Goal: Information Seeking & Learning: Check status

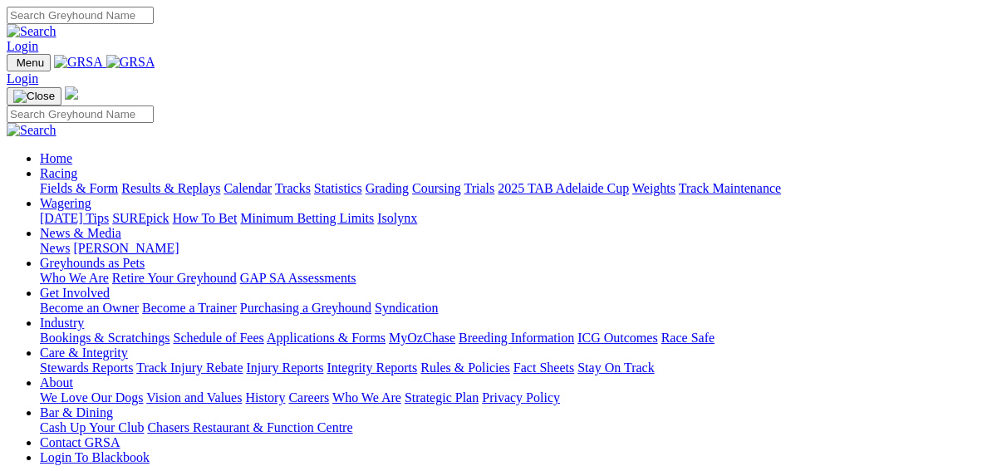
click at [193, 181] on link "Results & Replays" at bounding box center [170, 188] width 99 height 14
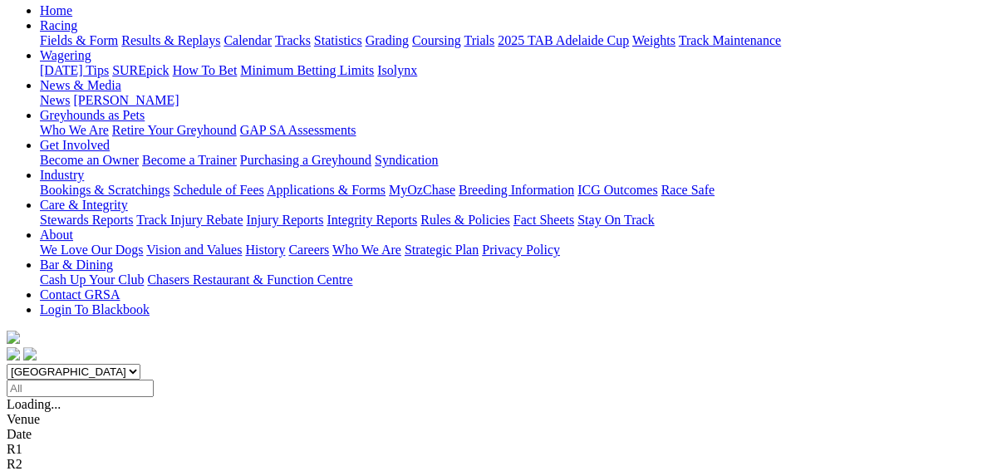
scroll to position [199, 0]
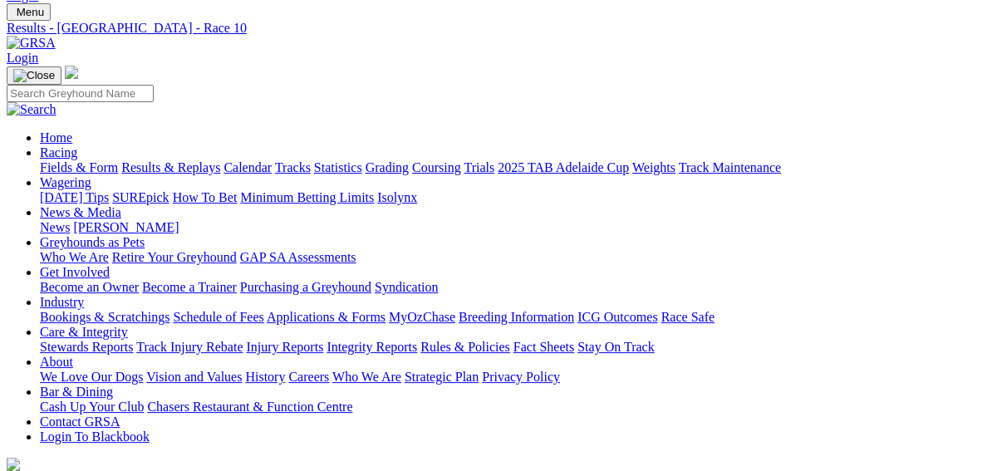
scroll to position [199, 0]
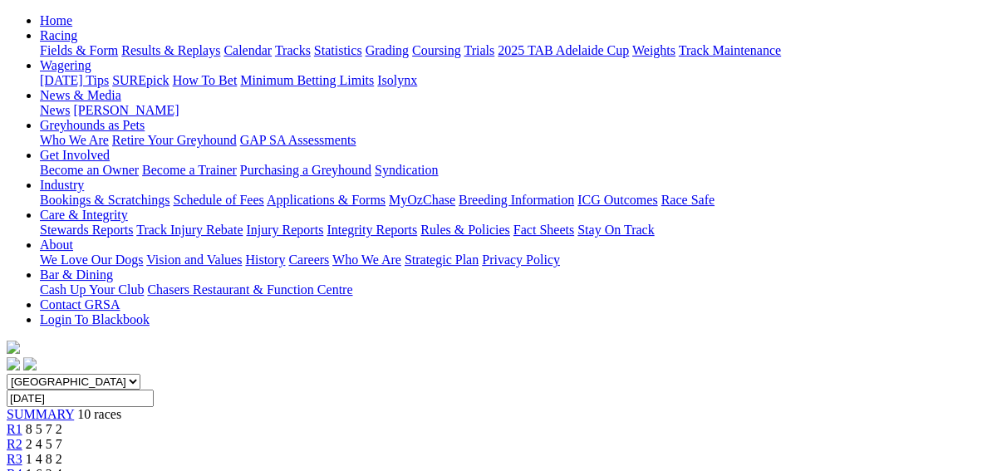
scroll to position [199, 0]
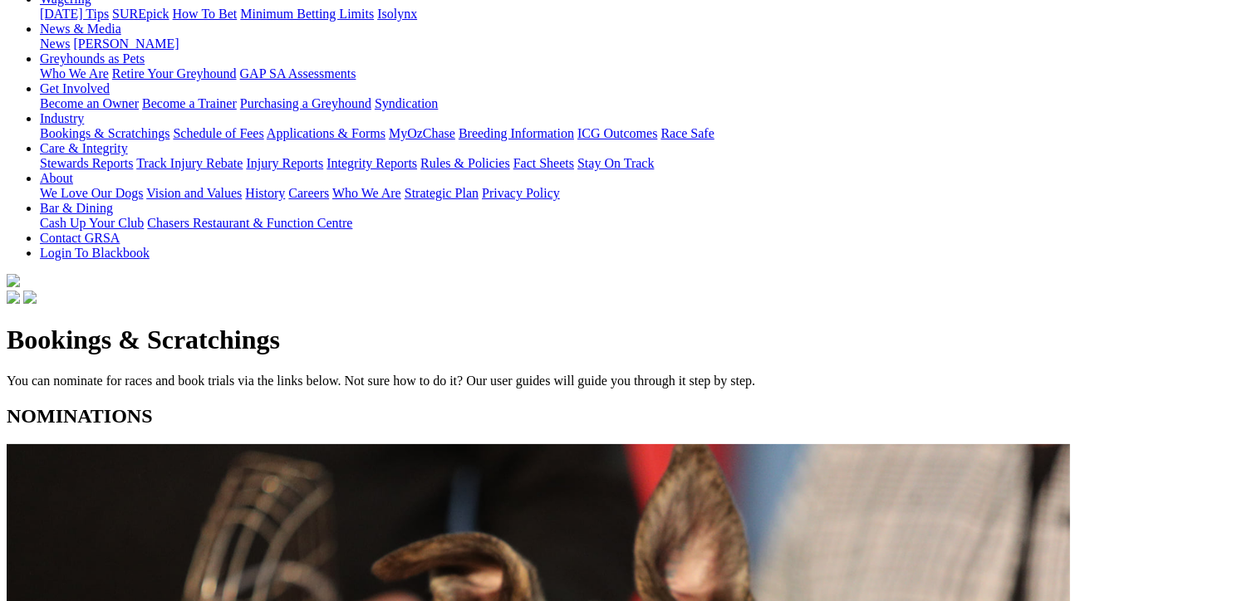
scroll to position [249, 0]
